Goal: Feedback & Contribution: Contribute content

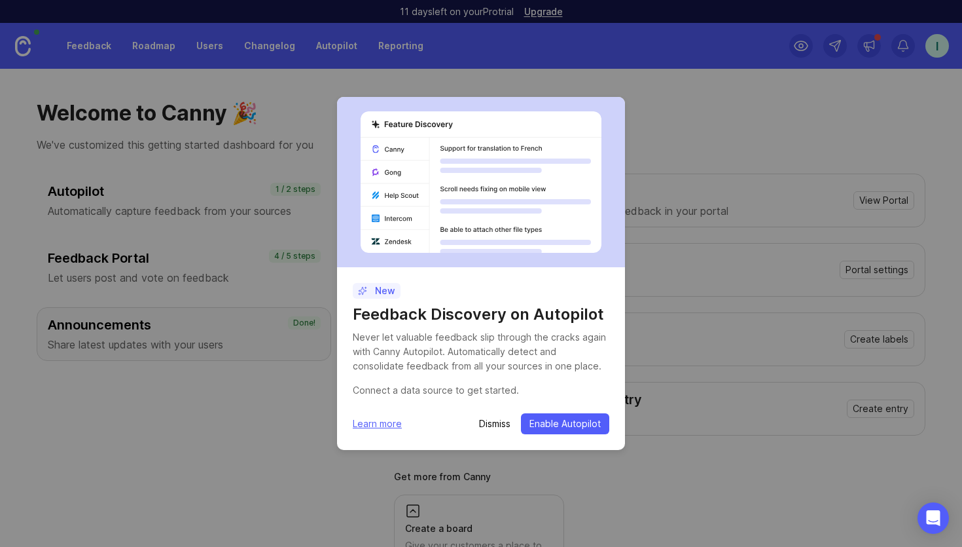
click at [492, 429] on p "Dismiss" at bounding box center [494, 423] width 31 height 13
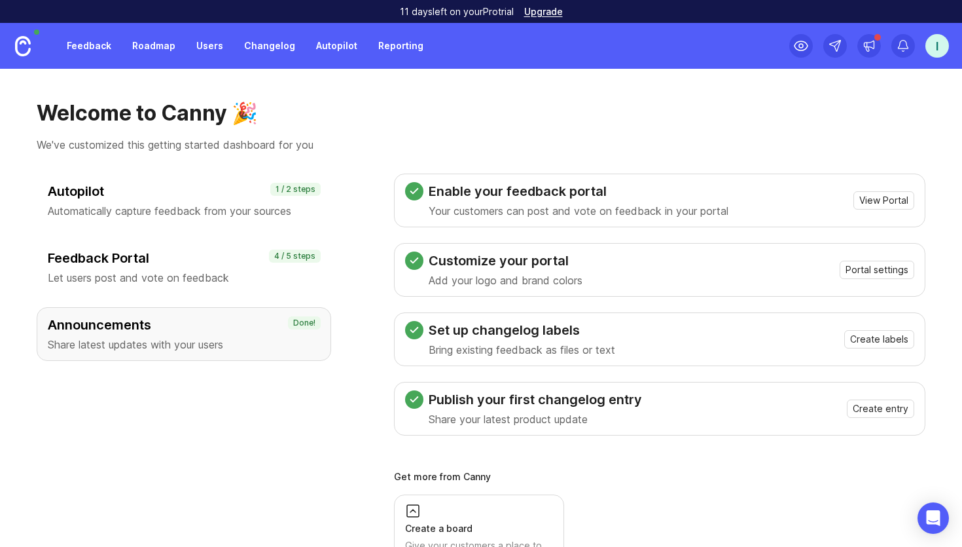
click at [78, 46] on link "Feedback" at bounding box center [89, 46] width 60 height 24
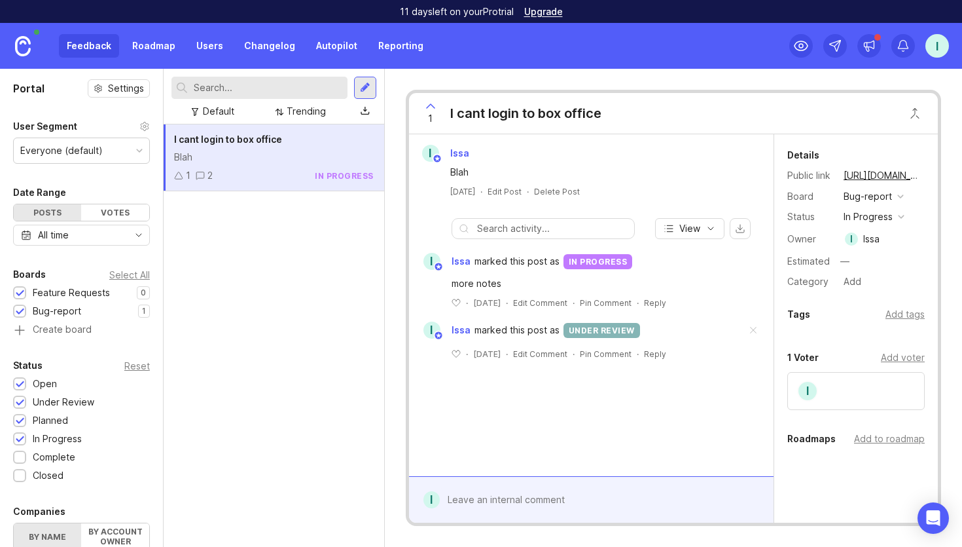
click at [557, 192] on div "Delete Post" at bounding box center [557, 191] width 46 height 11
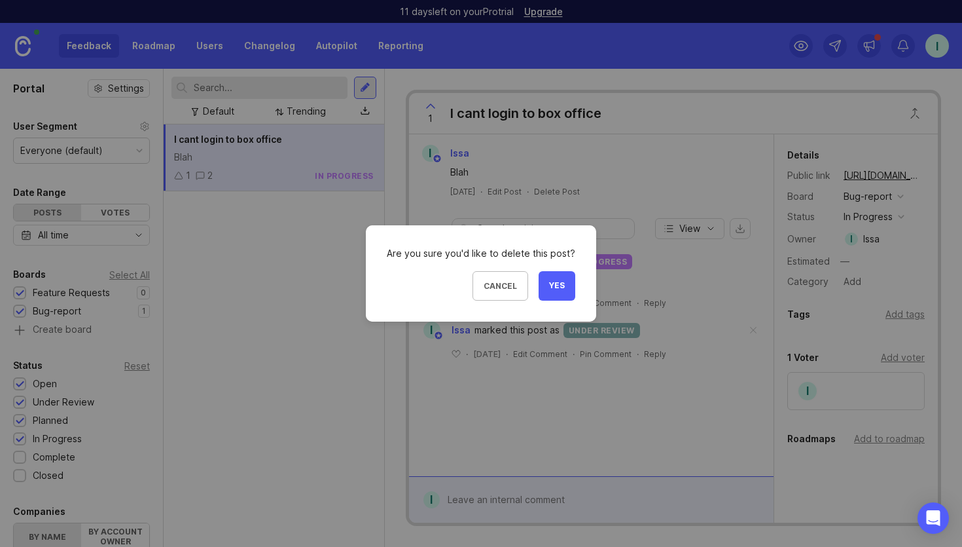
click at [553, 289] on span "Yes" at bounding box center [557, 285] width 16 height 11
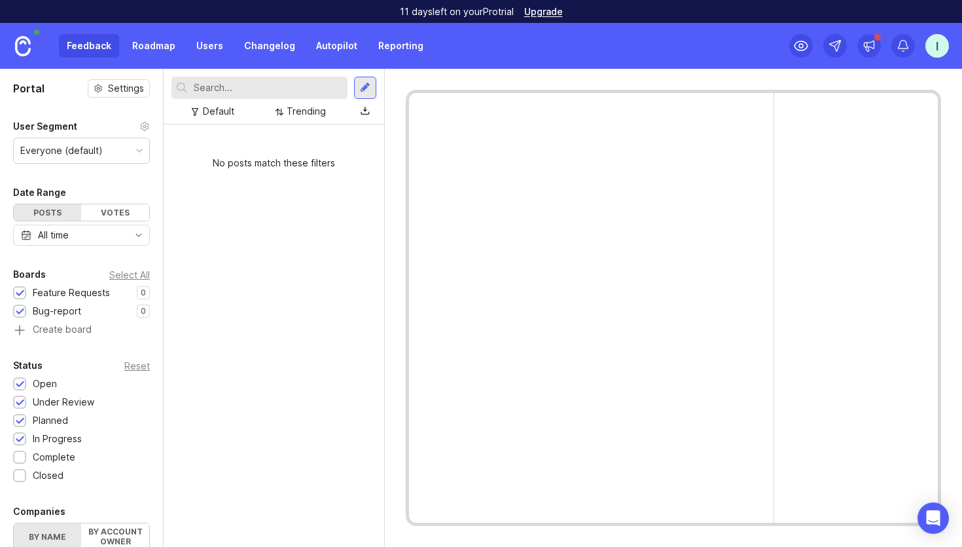
click at [273, 179] on div "No posts match these filters" at bounding box center [274, 162] width 221 height 35
click at [369, 83] on div at bounding box center [365, 88] width 10 height 12
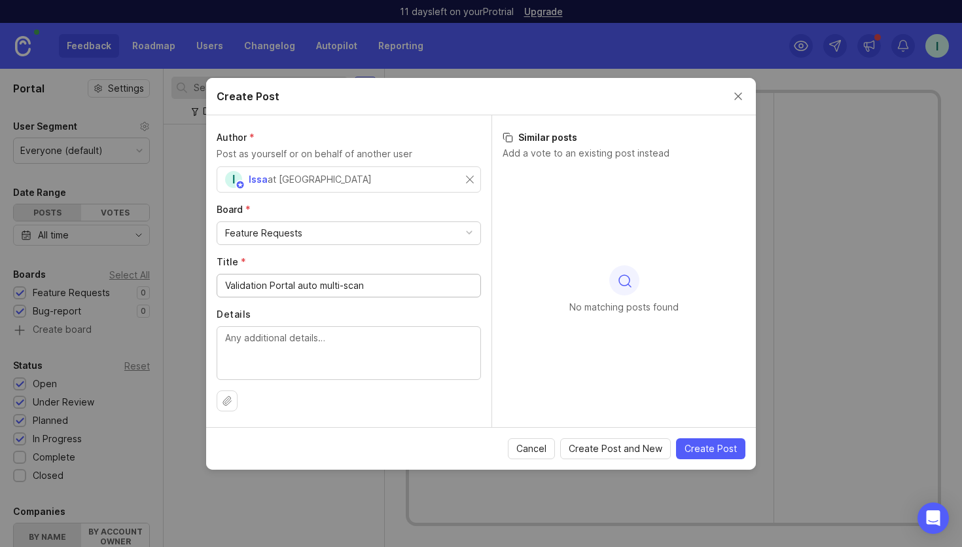
type input "Validation Portal auto multi-scan"
click at [283, 342] on textarea "Details" at bounding box center [348, 352] width 247 height 43
type textarea "Operations would like the feature to enable multi-scan that was available befor…"
click at [704, 448] on span "Create Post" at bounding box center [711, 448] width 52 height 13
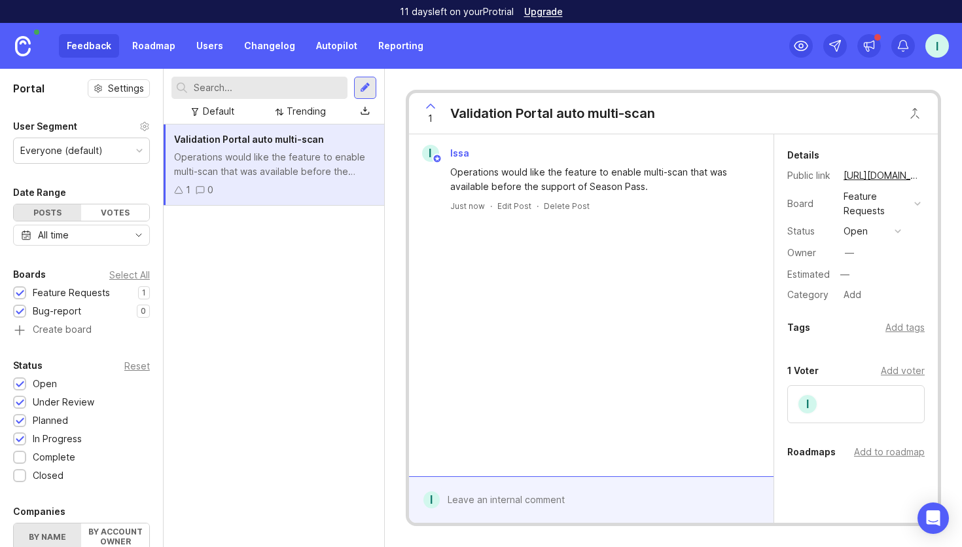
click at [893, 230] on button "open" at bounding box center [872, 231] width 65 height 17
click at [864, 274] on div "under review" at bounding box center [879, 278] width 66 height 11
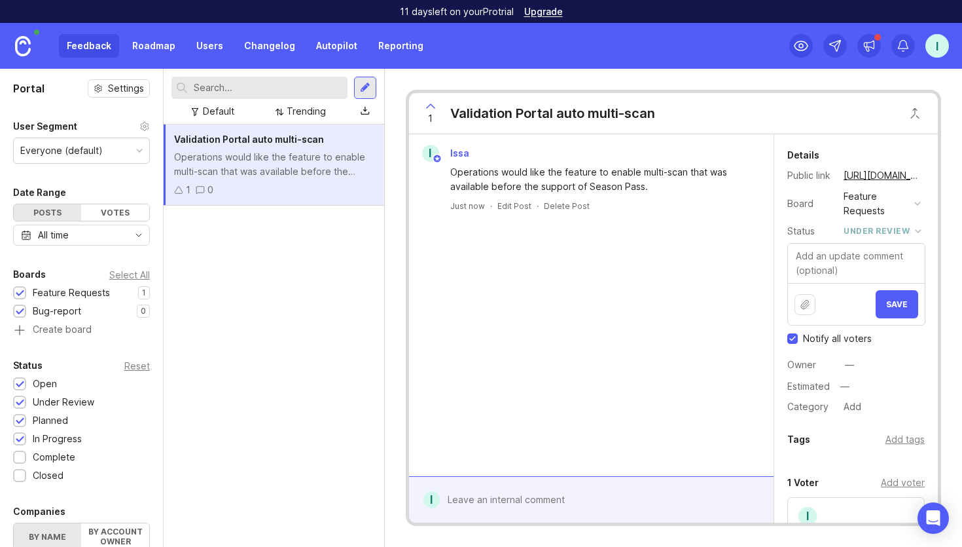
click at [717, 312] on div "I Issa Operations would like the feature to enable multi-scan that was availabl…" at bounding box center [591, 305] width 365 height 342
click at [882, 179] on link "[URL][DOMAIN_NAME]" at bounding box center [882, 175] width 85 height 17
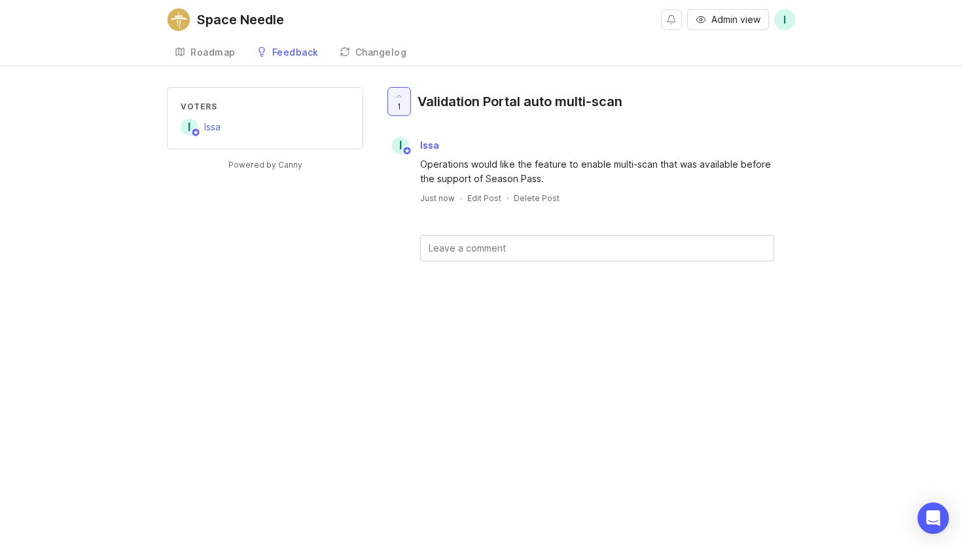
click at [209, 56] on div "Roadmap" at bounding box center [212, 52] width 45 height 9
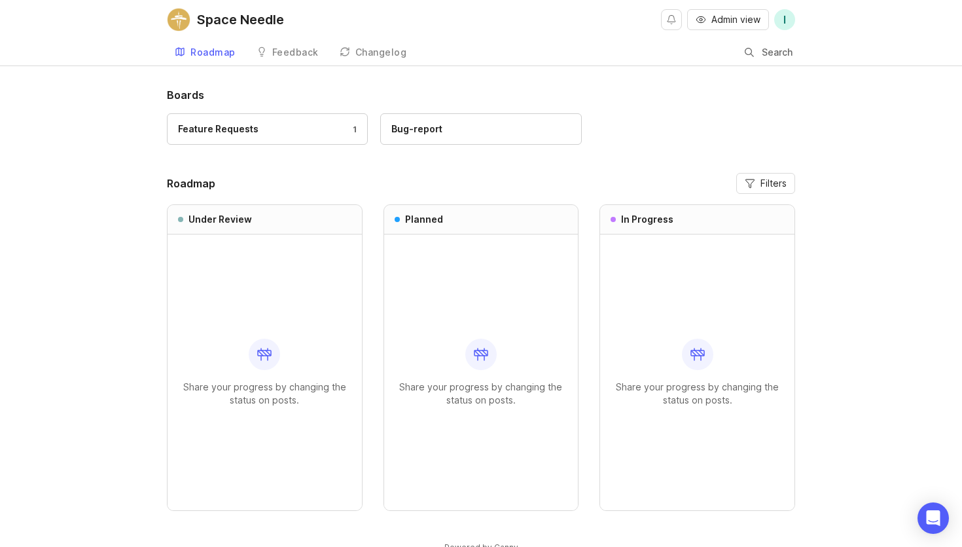
click at [269, 49] on link "Feedback" at bounding box center [288, 52] width 78 height 27
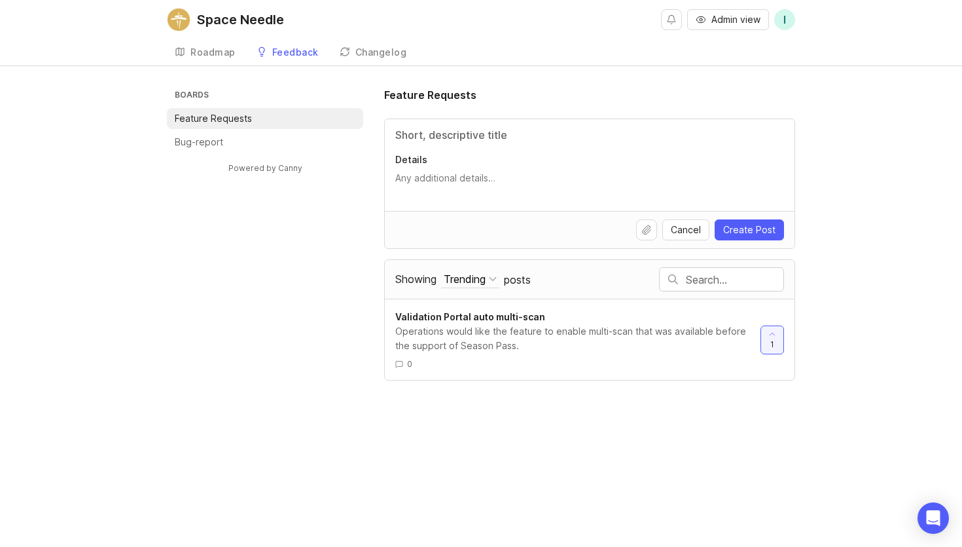
click at [217, 57] on div "Roadmap" at bounding box center [212, 52] width 45 height 9
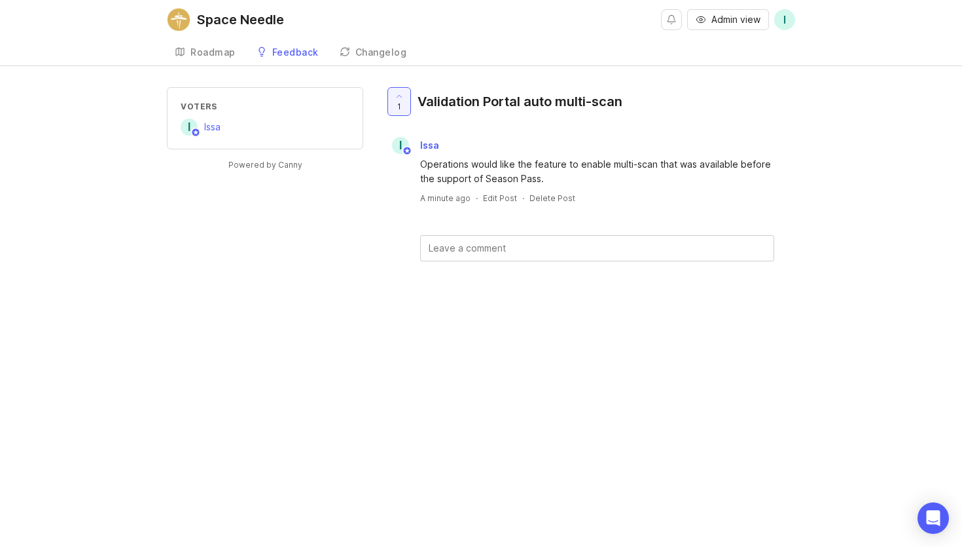
click at [181, 64] on link "Roadmap" at bounding box center [205, 52] width 77 height 27
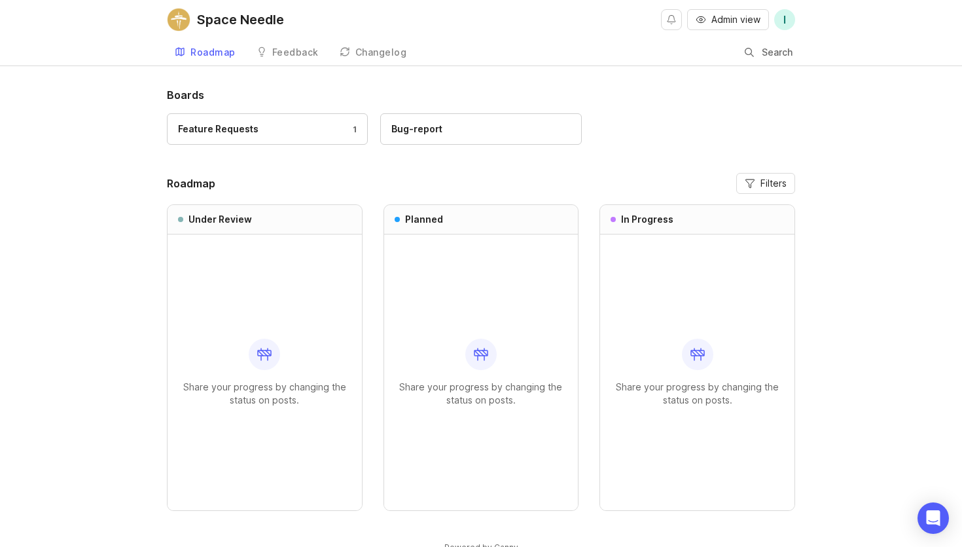
click at [223, 120] on link "Feature Requests 1" at bounding box center [267, 128] width 201 height 31
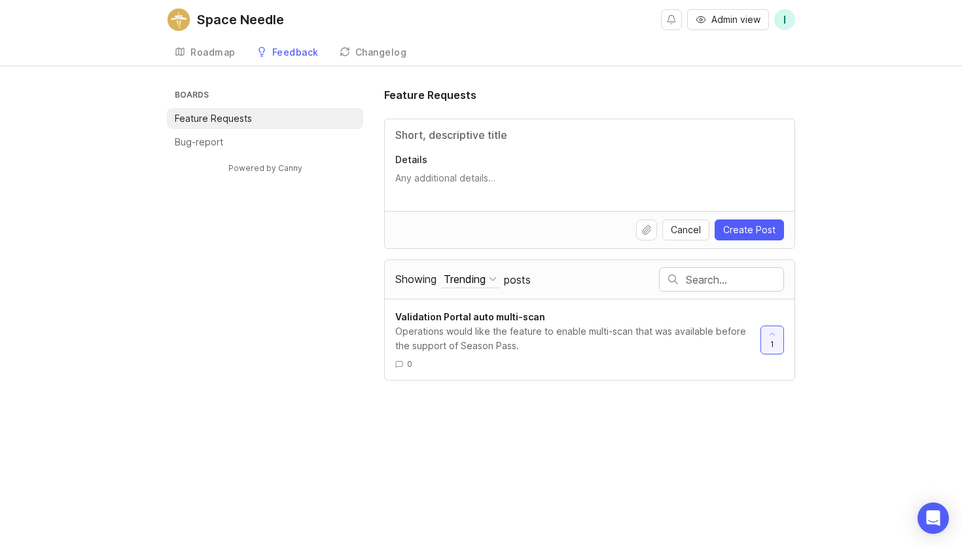
click at [204, 58] on link "Roadmap" at bounding box center [205, 52] width 77 height 27
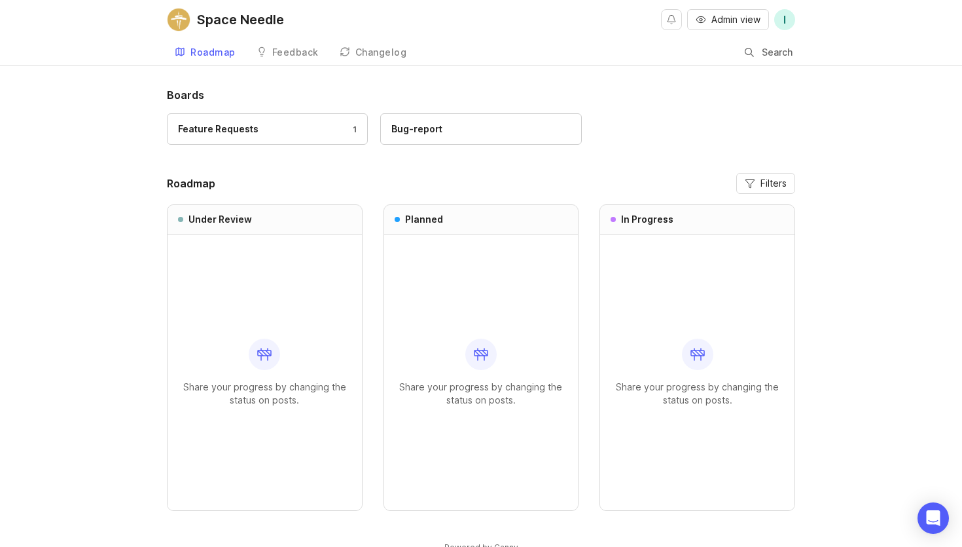
click at [249, 382] on p "Share your progress by changing the status on posts." at bounding box center [264, 393] width 173 height 26
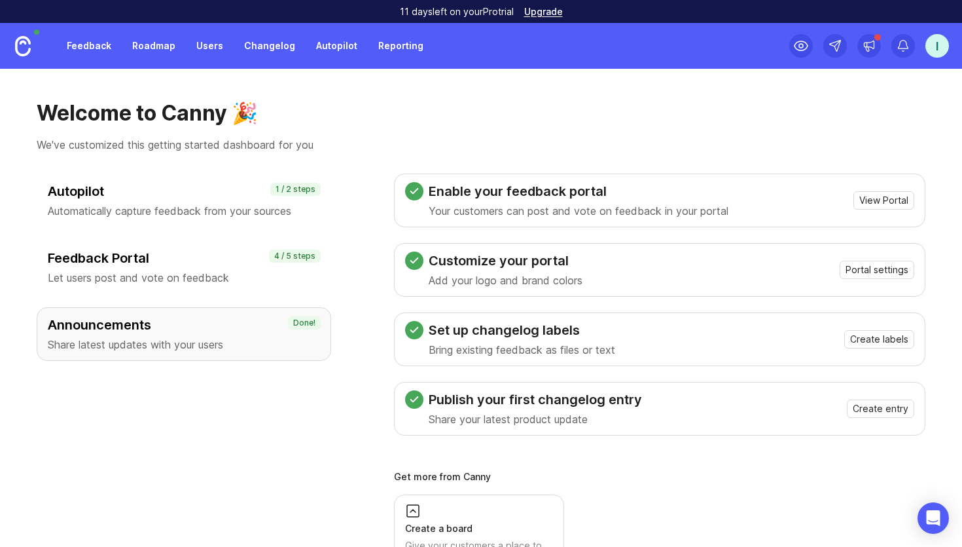
click at [79, 50] on link "Feedback" at bounding box center [89, 46] width 60 height 24
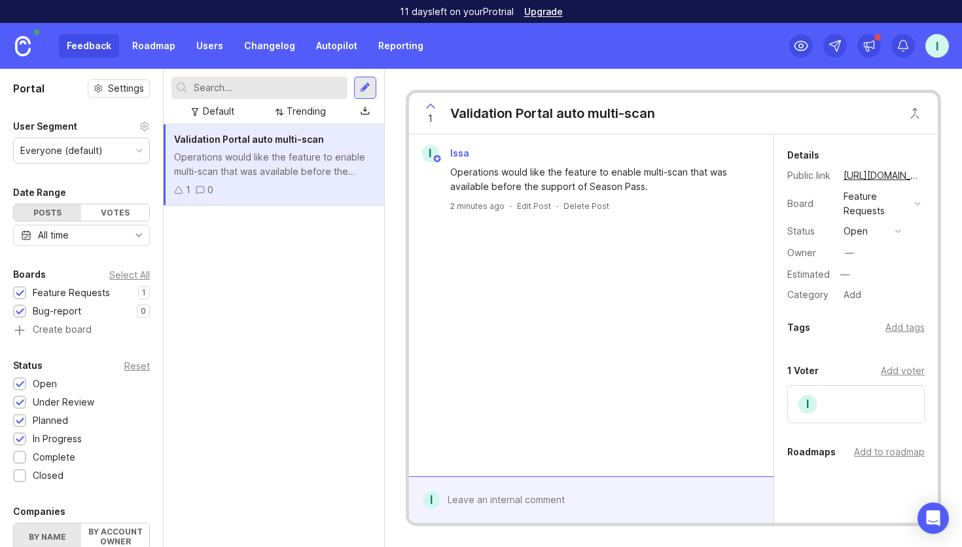
click at [867, 450] on div "Add to roadmap" at bounding box center [889, 451] width 71 height 14
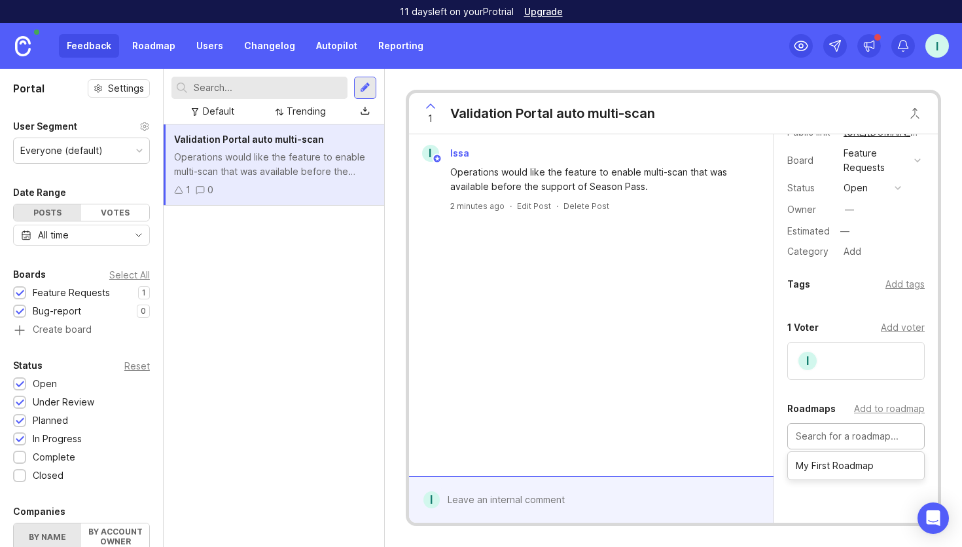
scroll to position [44, 0]
click at [761, 405] on div "I Issa Operations would like the feature to enable multi-scan that was availabl…" at bounding box center [591, 305] width 365 height 342
click at [147, 41] on link "Roadmap" at bounding box center [153, 46] width 59 height 24
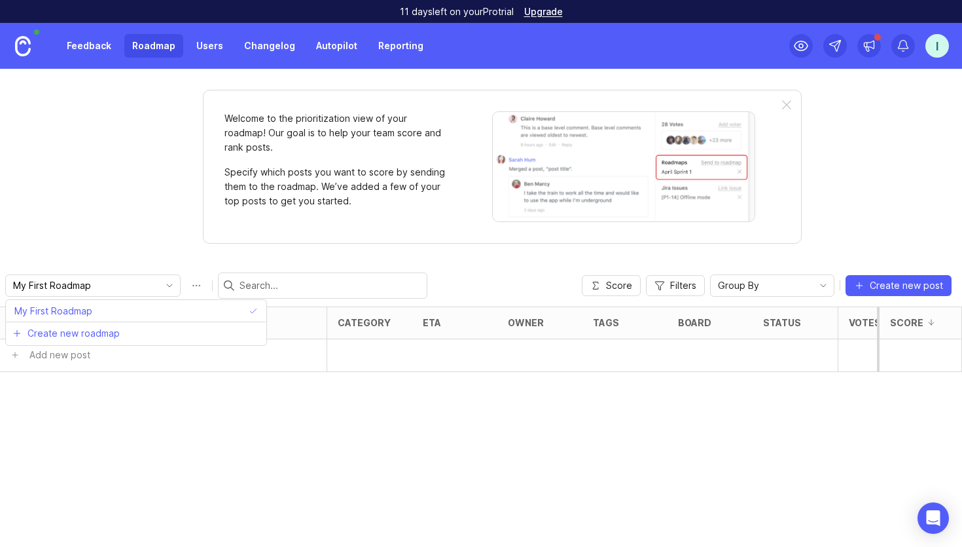
click at [57, 281] on input "My First Roadmap" at bounding box center [85, 285] width 145 height 14
click at [76, 327] on span "Create new roadmap" at bounding box center [73, 333] width 92 height 13
drag, startPoint x: 100, startPoint y: 285, endPoint x: 3, endPoint y: 283, distance: 97.6
click at [2, 285] on div "New Roadmap Score Filters Group By Create new post" at bounding box center [481, 285] width 962 height 42
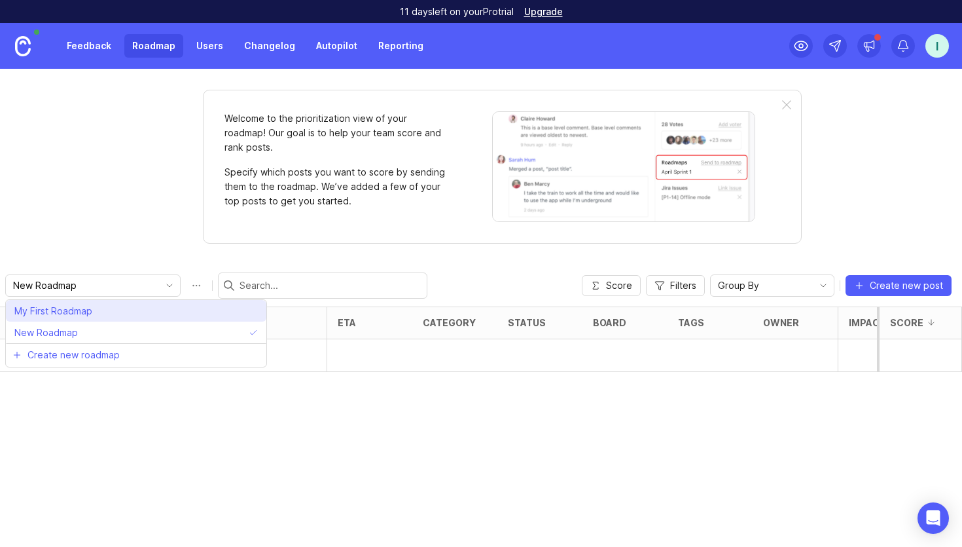
click at [45, 306] on span "My First Roadmap" at bounding box center [53, 311] width 78 height 14
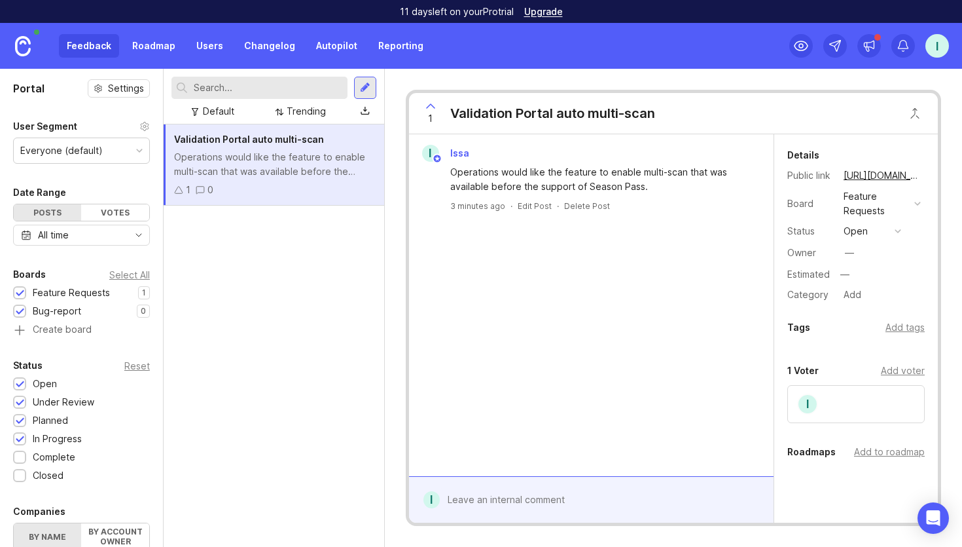
click at [889, 455] on div "Add to roadmap" at bounding box center [889, 451] width 71 height 14
click at [147, 39] on link "Roadmap" at bounding box center [153, 46] width 59 height 24
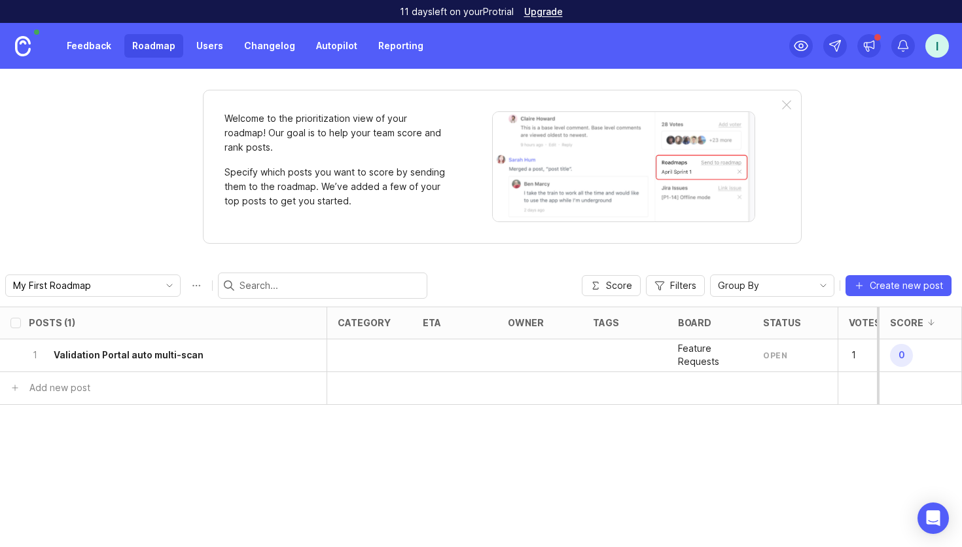
click at [442, 361] on div at bounding box center [454, 355] width 85 height 33
click at [170, 348] on h6 "Validation Portal auto multi-scan" at bounding box center [129, 354] width 150 height 13
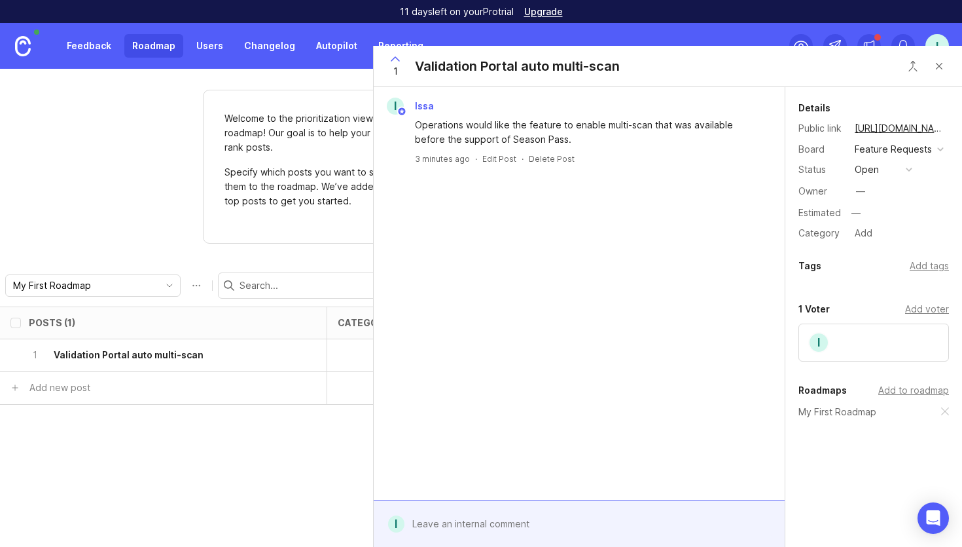
click at [893, 170] on button "open" at bounding box center [883, 169] width 65 height 17
click at [888, 217] on div "under review" at bounding box center [890, 216] width 66 height 11
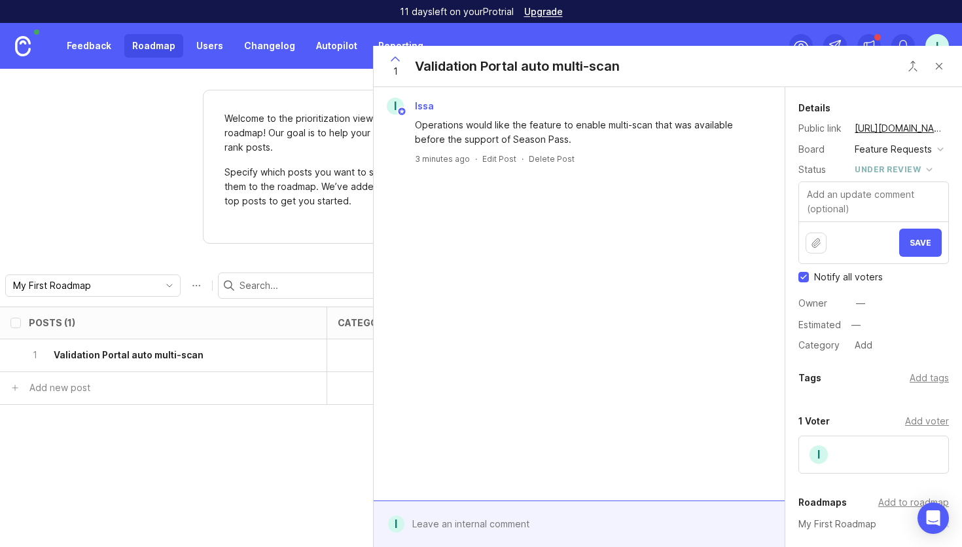
click at [926, 243] on span "Save" at bounding box center [921, 243] width 22 height 10
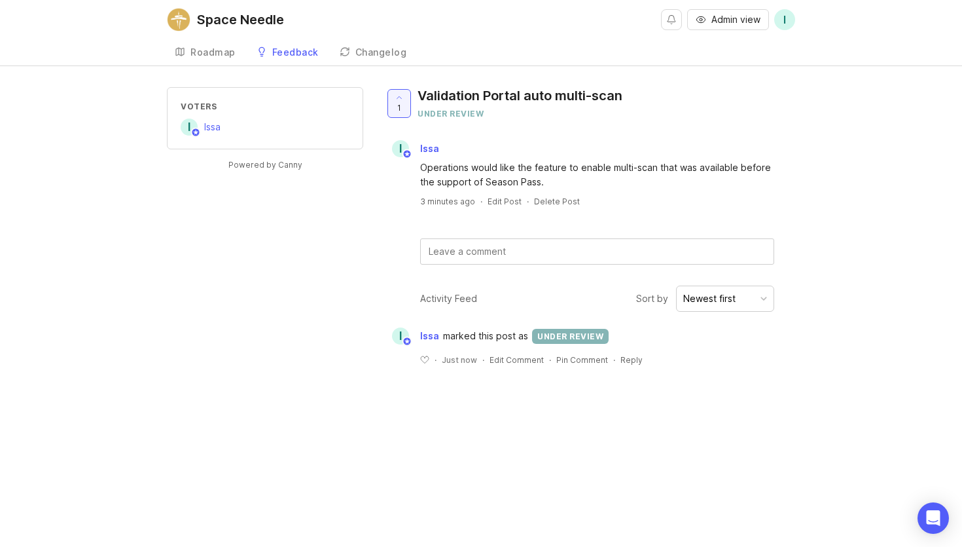
click at [195, 54] on div "Roadmap" at bounding box center [212, 52] width 45 height 9
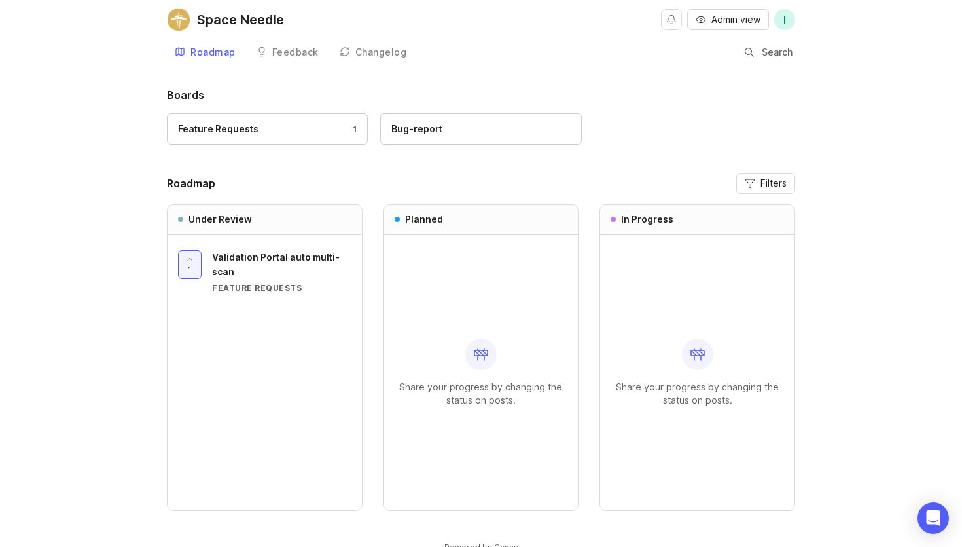
click at [382, 63] on link "Changelog" at bounding box center [373, 52] width 83 height 27
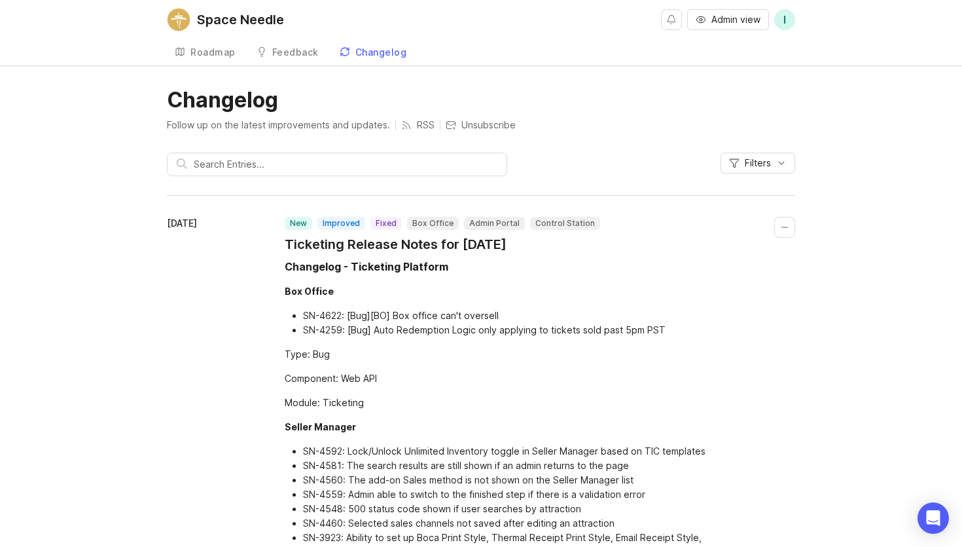
click at [189, 52] on link "Roadmap" at bounding box center [205, 52] width 77 height 27
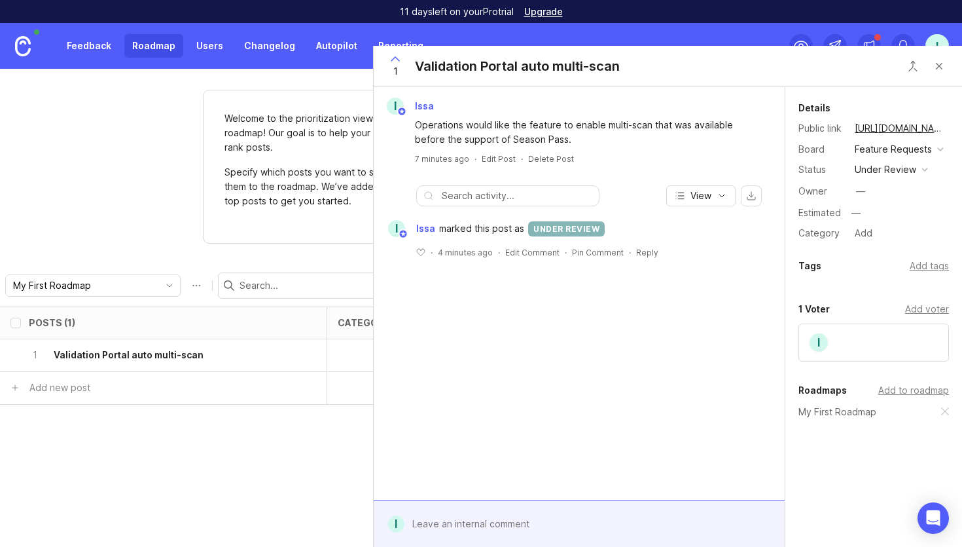
click at [941, 76] on button "Close button" at bounding box center [939, 66] width 26 height 26
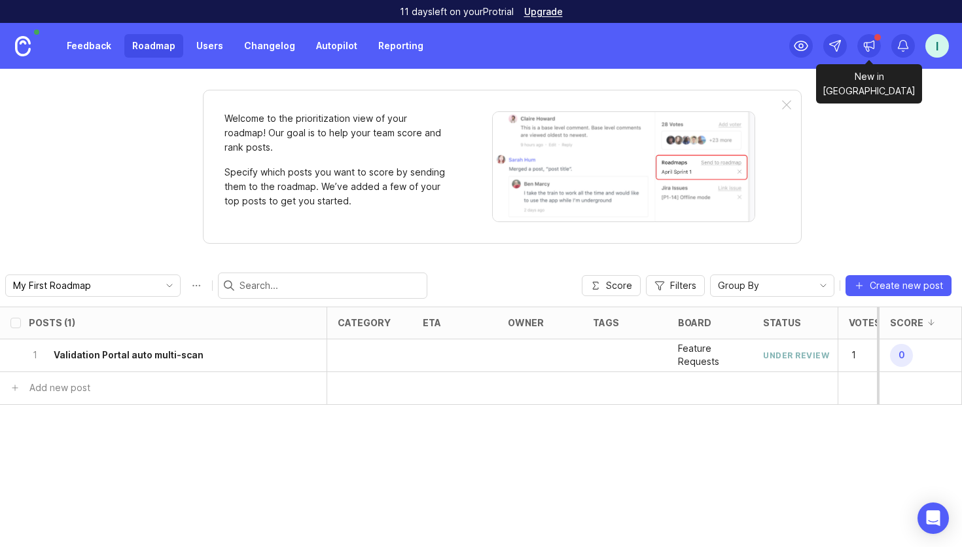
click at [867, 46] on icon at bounding box center [867, 45] width 0 height 5
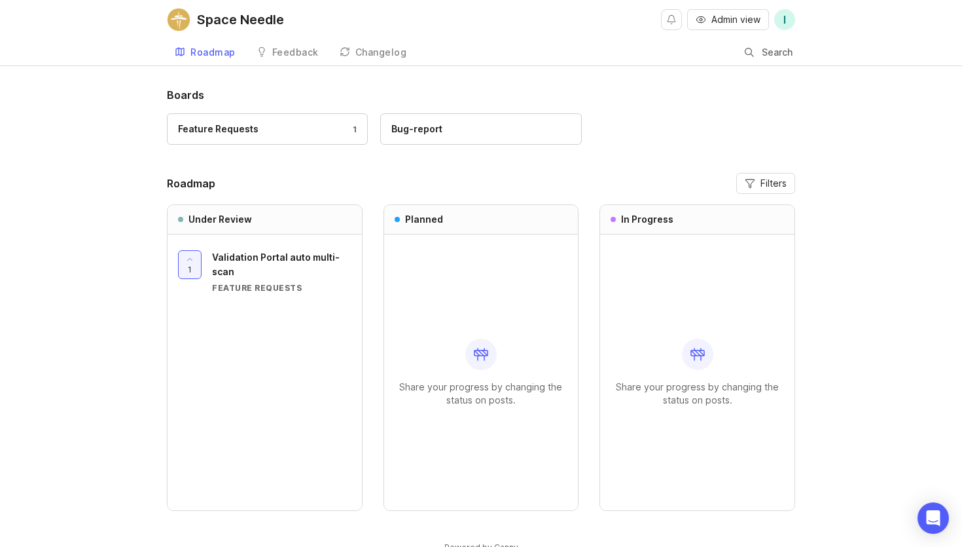
click at [242, 257] on span "Validation Portal auto multi-scan" at bounding box center [276, 264] width 128 height 26
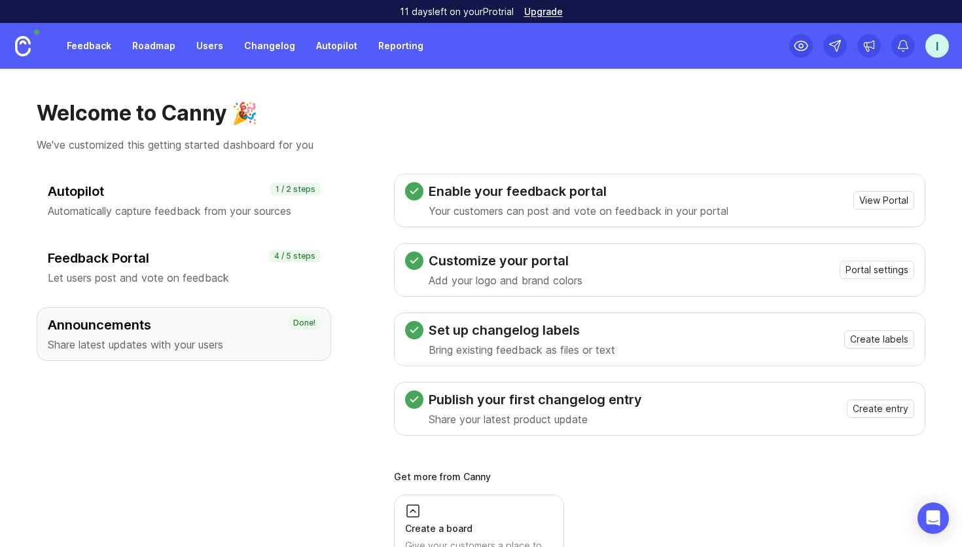
click at [77, 45] on link "Feedback" at bounding box center [89, 46] width 60 height 24
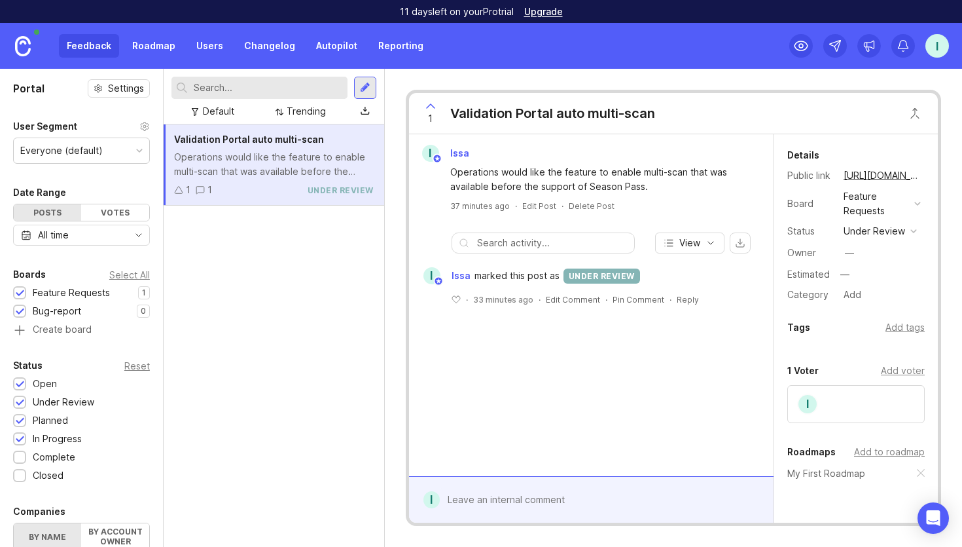
click at [944, 48] on div "I" at bounding box center [938, 46] width 24 height 24
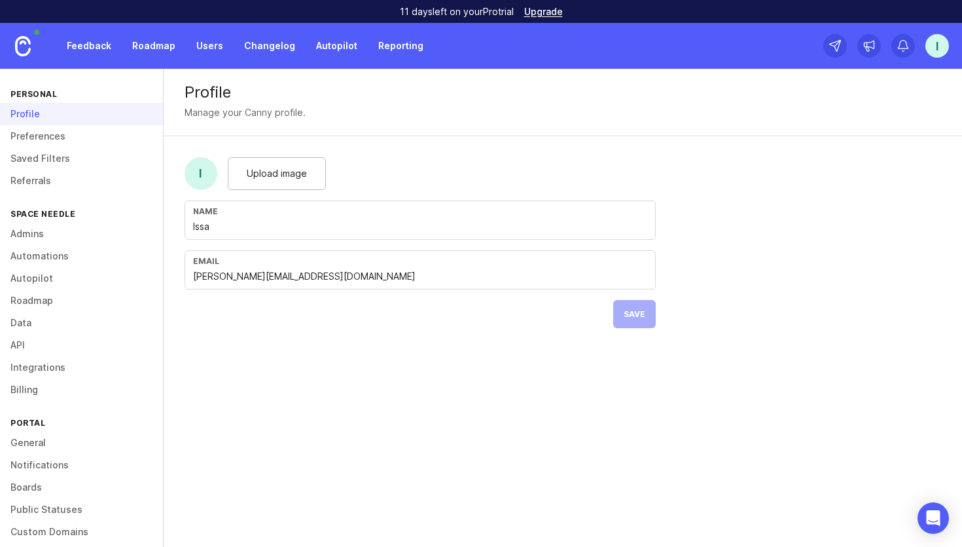
click at [28, 258] on link "Automations" at bounding box center [81, 256] width 163 height 22
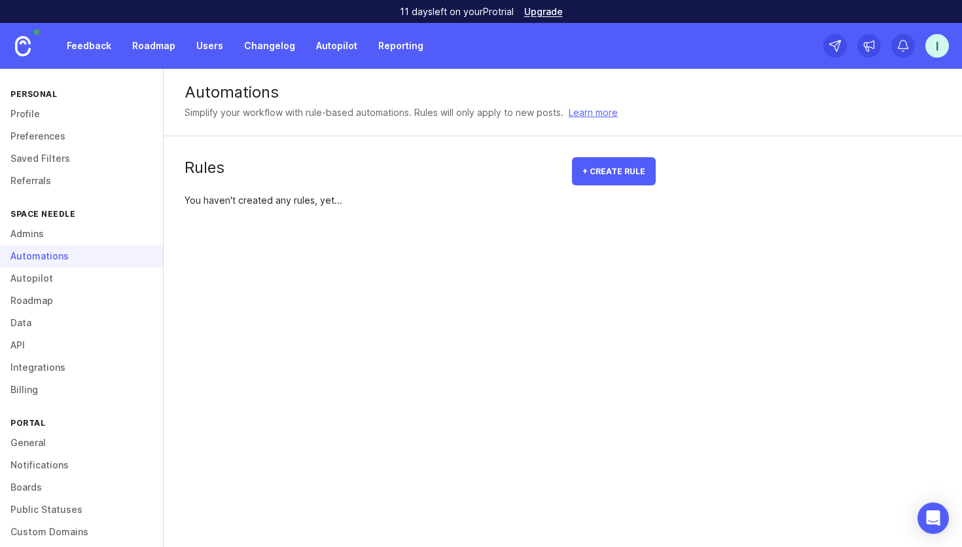
click at [73, 228] on link "Admins" at bounding box center [81, 234] width 163 height 22
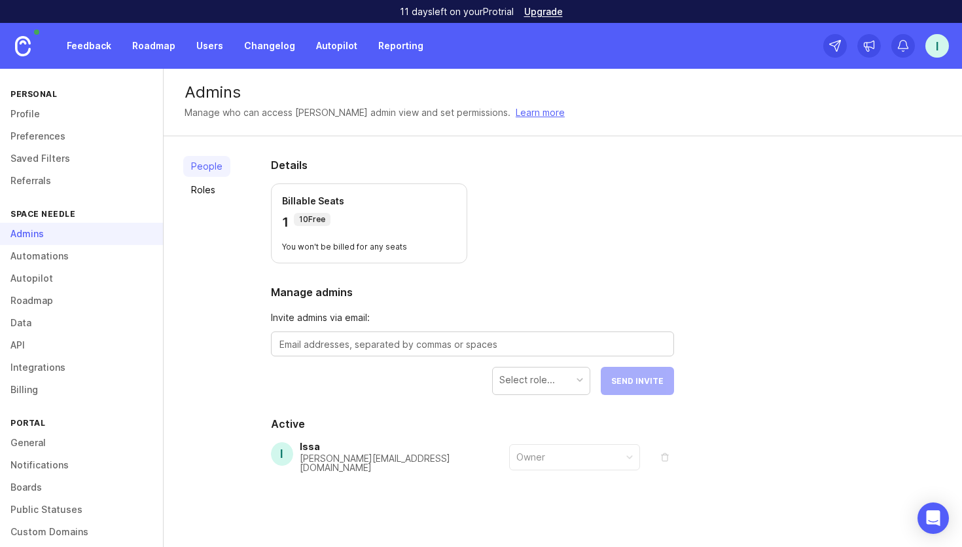
scroll to position [57, 0]
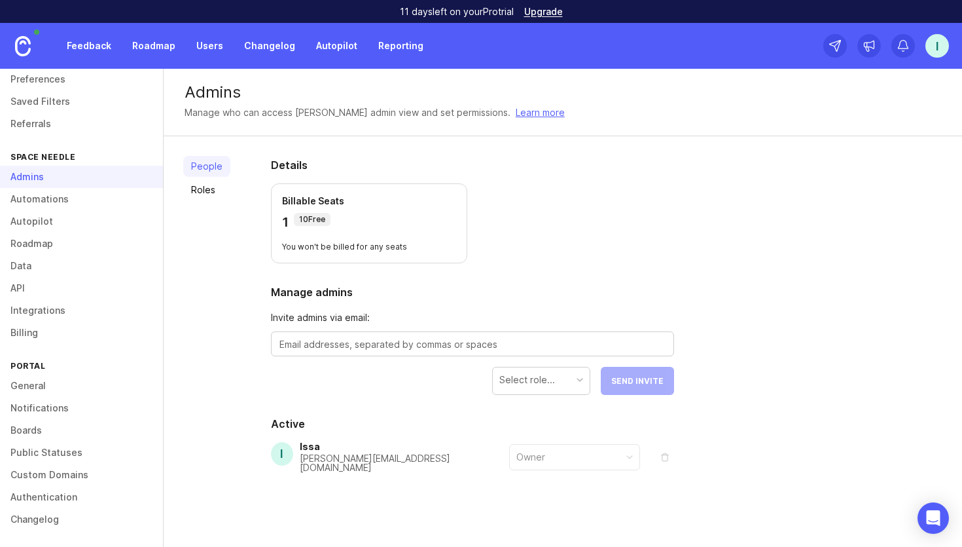
click at [38, 309] on link "Integrations" at bounding box center [81, 310] width 163 height 22
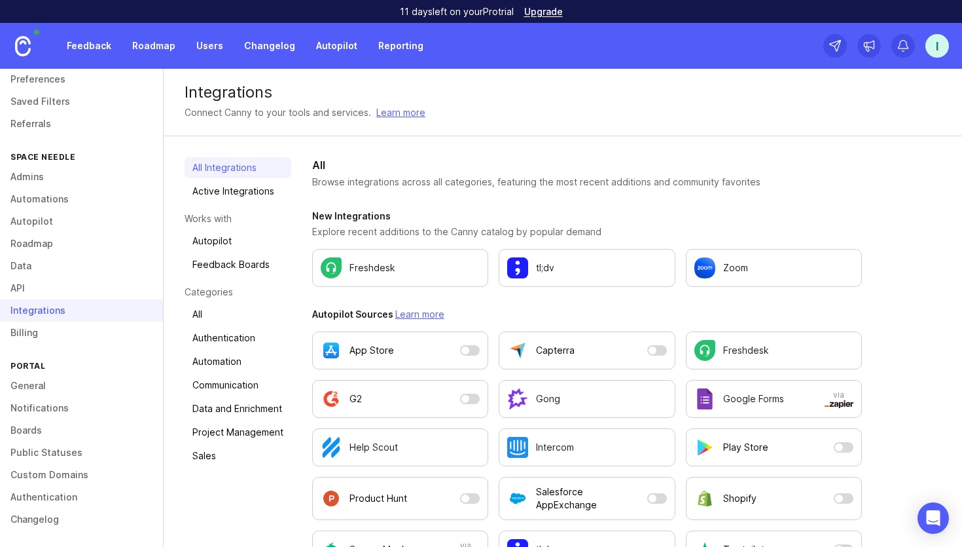
scroll to position [874, 0]
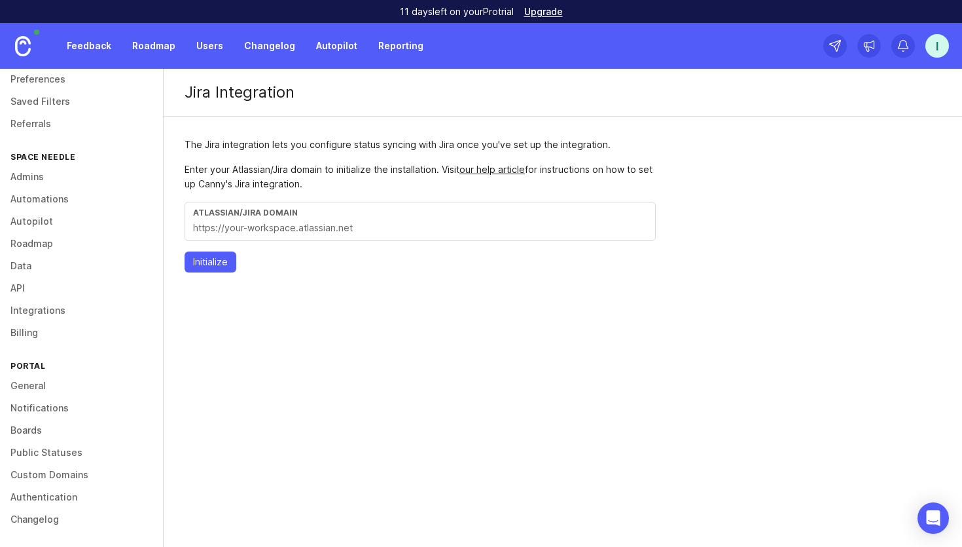
click at [420, 225] on input "text" at bounding box center [420, 228] width 454 height 14
